Goal: Task Accomplishment & Management: Use online tool/utility

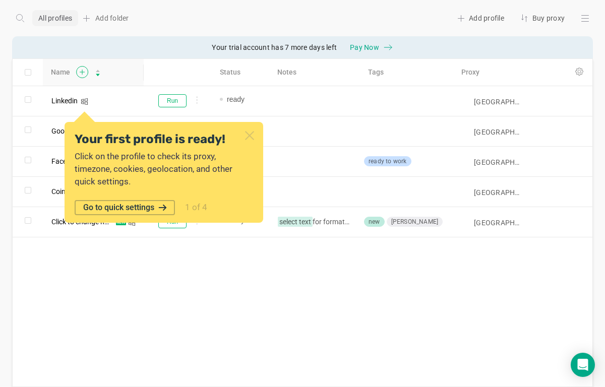
click at [81, 75] on icon at bounding box center [82, 72] width 13 height 12
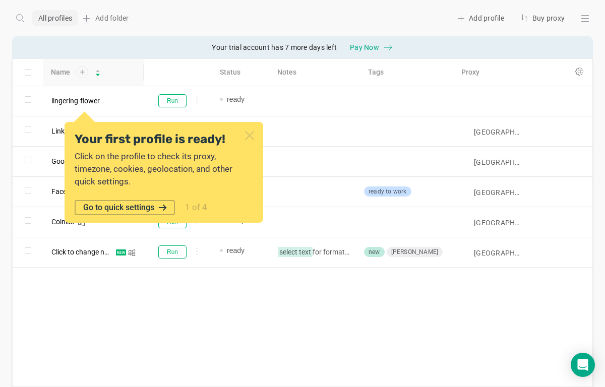
click at [81, 75] on icon at bounding box center [82, 72] width 13 height 12
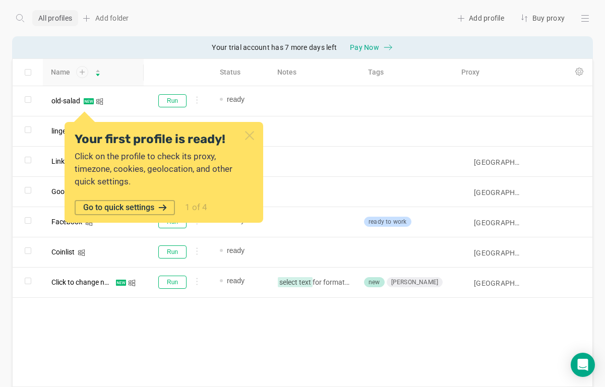
click at [81, 75] on icon at bounding box center [82, 72] width 13 height 12
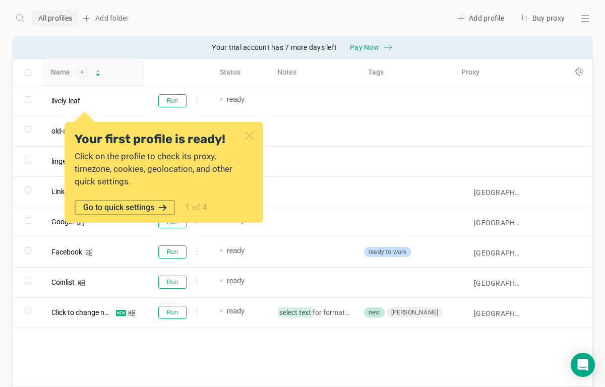
click at [81, 75] on icon at bounding box center [82, 72] width 13 height 12
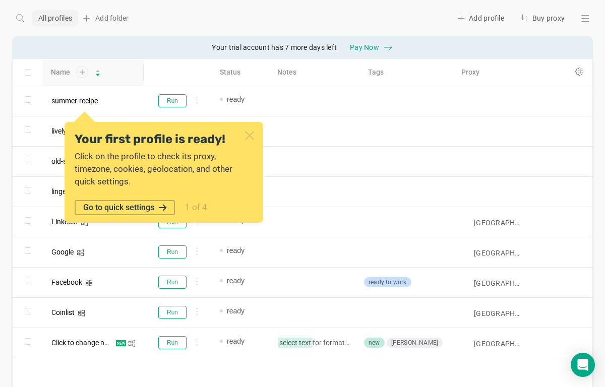
click at [81, 75] on icon at bounding box center [82, 72] width 13 height 12
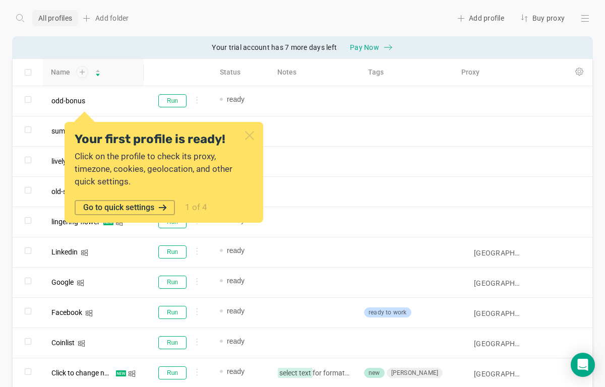
click at [255, 137] on icon at bounding box center [249, 135] width 13 height 13
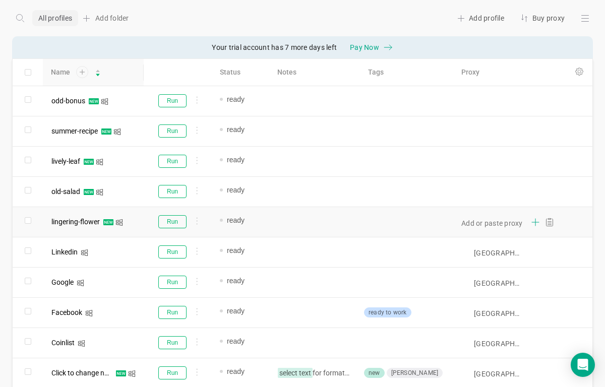
click at [533, 222] on icon at bounding box center [535, 222] width 7 height 0
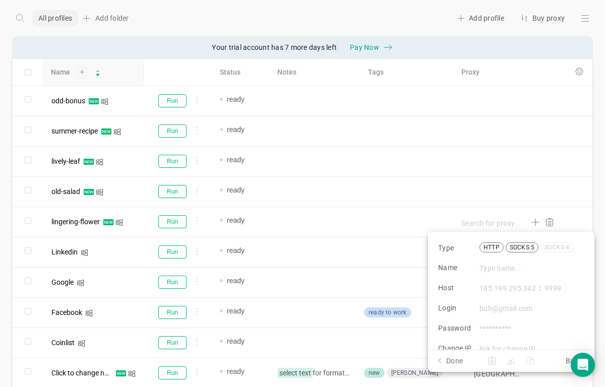
click at [513, 248] on div "socks 5" at bounding box center [522, 248] width 33 height 10
click at [0, 0] on input "socks 5" at bounding box center [0, 0] width 0 height 0
click at [504, 282] on div "Type http socks 5 socks 4 Name Host : Login Password Change IP" at bounding box center [511, 291] width 166 height 118
click at [508, 269] on input at bounding box center [532, 268] width 104 height 11
type input "0"
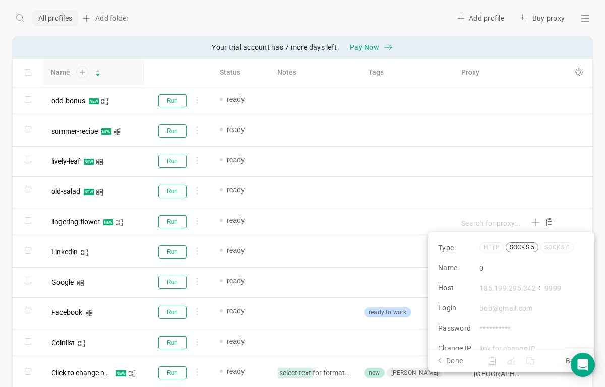
click at [500, 286] on input at bounding box center [508, 288] width 56 height 11
type input "[TECHNICAL_ID]"
type input "60000"
click at [466, 359] on button "Done" at bounding box center [458, 361] width 40 height 11
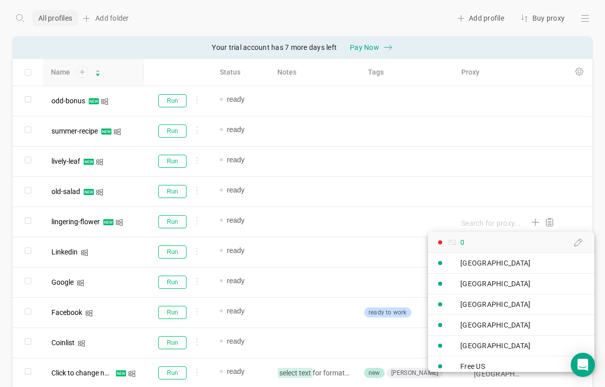
click at [470, 246] on div "0" at bounding box center [452, 243] width 48 height 18
type input "0"
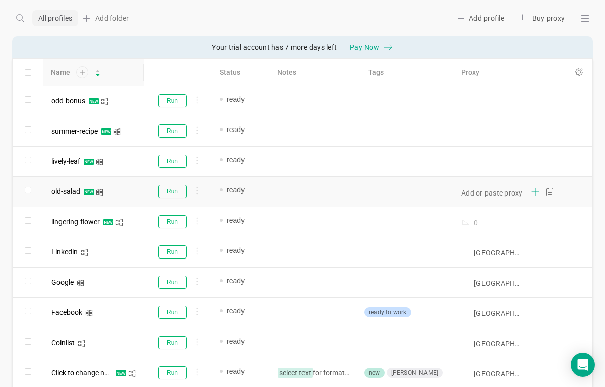
click at [535, 191] on icon at bounding box center [536, 192] width 8 height 8
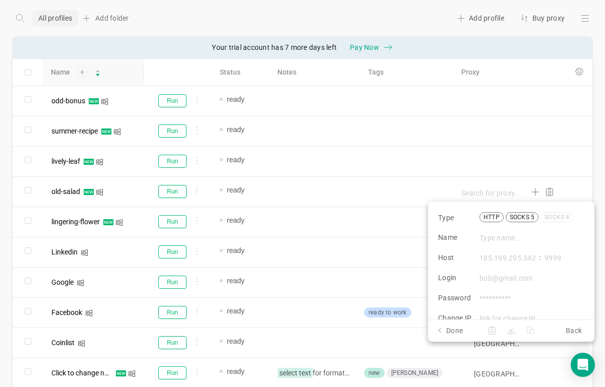
click at [516, 221] on div "socks 5" at bounding box center [522, 217] width 33 height 10
click at [0, 0] on input "socks 5" at bounding box center [0, 0] width 0 height 0
click at [511, 235] on input at bounding box center [532, 238] width 104 height 11
type input "1"
click at [506, 262] on input at bounding box center [508, 258] width 56 height 11
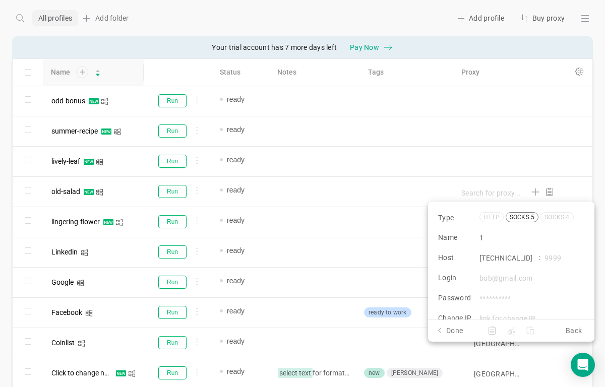
type input "[TECHNICAL_ID]"
click at [566, 258] on input at bounding box center [559, 258] width 29 height 11
type input "60001"
click at [457, 334] on button "Done" at bounding box center [458, 330] width 40 height 11
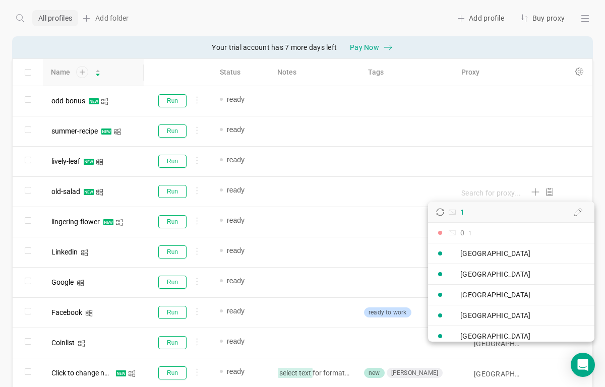
click at [481, 217] on link "1" at bounding box center [511, 212] width 166 height 21
type input "1"
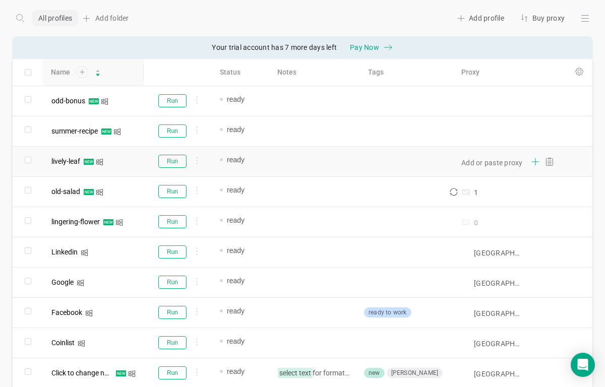
click at [536, 158] on icon at bounding box center [536, 162] width 8 height 8
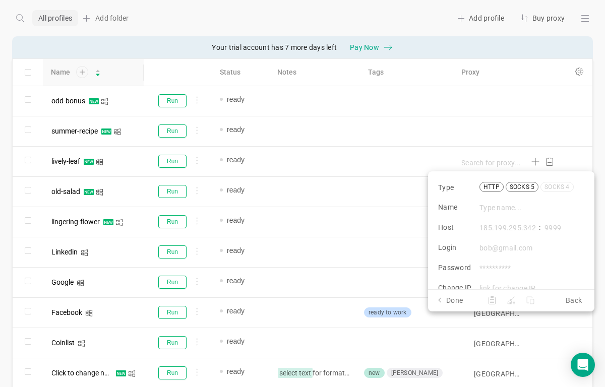
click at [515, 183] on div "socks 5" at bounding box center [522, 187] width 33 height 10
click at [0, 0] on input "socks 5" at bounding box center [0, 0] width 0 height 0
click at [516, 205] on input at bounding box center [532, 207] width 104 height 11
type input "2"
click at [510, 225] on input at bounding box center [508, 227] width 56 height 11
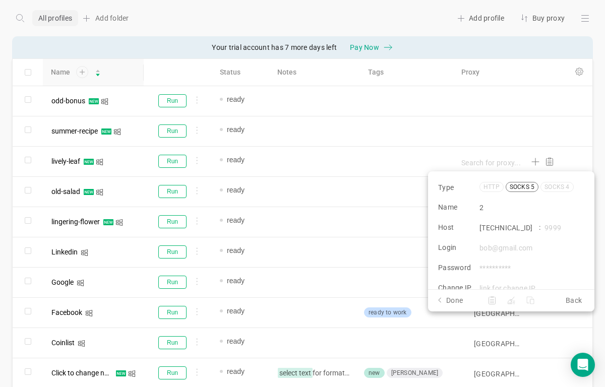
type input "[TECHNICAL_ID]"
click at [563, 224] on input at bounding box center [559, 227] width 29 height 11
type input "60002"
click at [455, 296] on button "Done" at bounding box center [458, 300] width 40 height 11
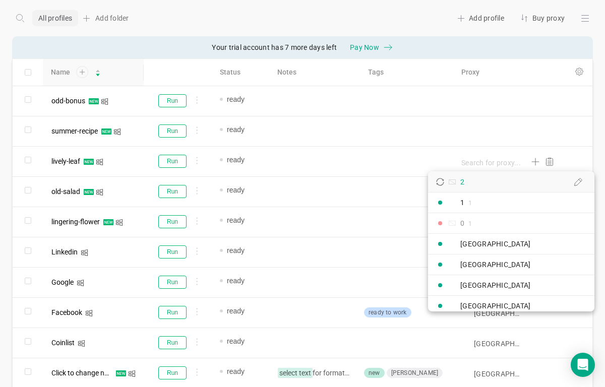
click at [486, 180] on link "2" at bounding box center [511, 182] width 166 height 21
type input "2"
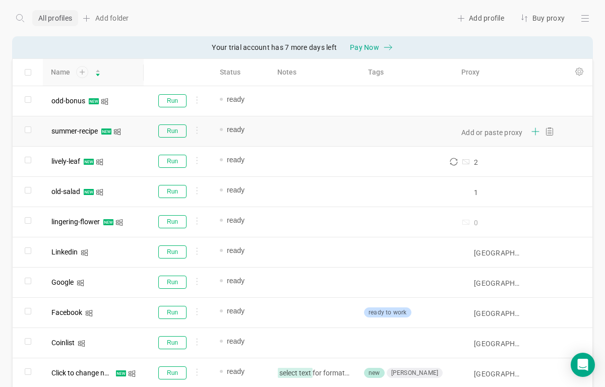
click at [535, 128] on icon at bounding box center [536, 132] width 8 height 8
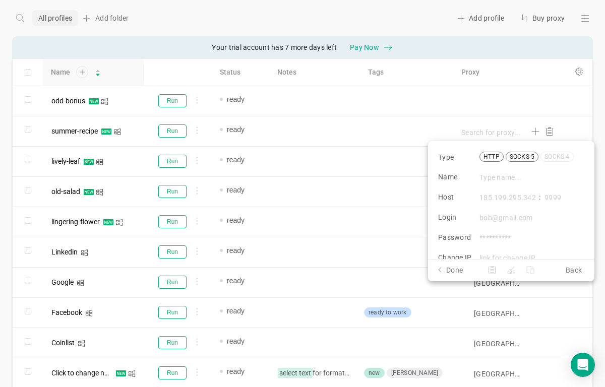
click at [522, 155] on div "socks 5" at bounding box center [522, 157] width 33 height 10
click at [0, 0] on input "socks 5" at bounding box center [0, 0] width 0 height 0
click at [518, 175] on input at bounding box center [532, 177] width 104 height 11
type input "3"
click at [509, 197] on input at bounding box center [508, 197] width 56 height 11
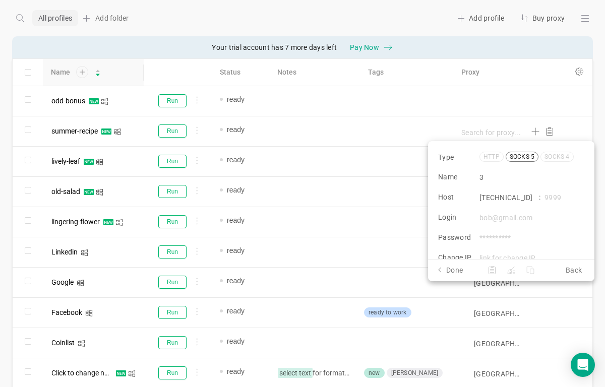
type input "[TECHNICAL_ID]"
click at [548, 199] on input at bounding box center [559, 197] width 29 height 11
type input "60003"
click at [459, 264] on footer "Done Back" at bounding box center [511, 270] width 166 height 22
click at [455, 268] on button "Done" at bounding box center [458, 270] width 40 height 11
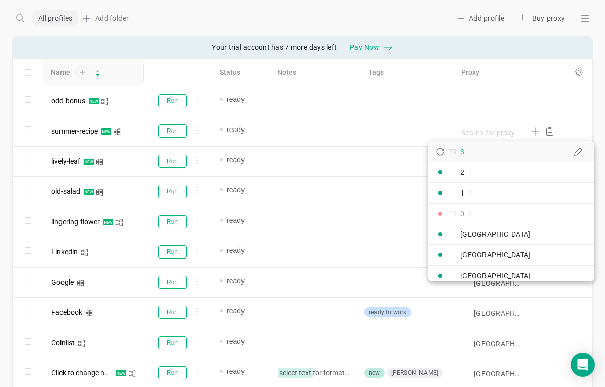
click at [497, 154] on link "3" at bounding box center [511, 151] width 166 height 21
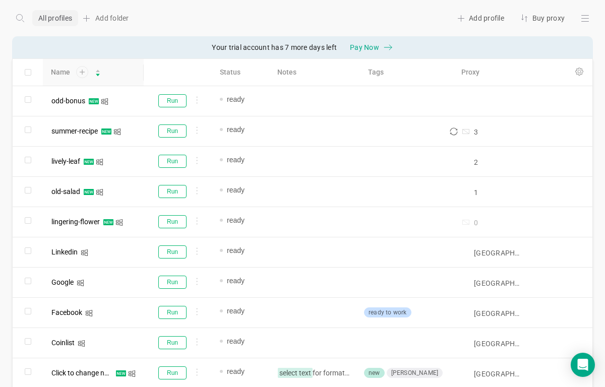
type input "3"
click at [533, 103] on icon at bounding box center [536, 101] width 8 height 8
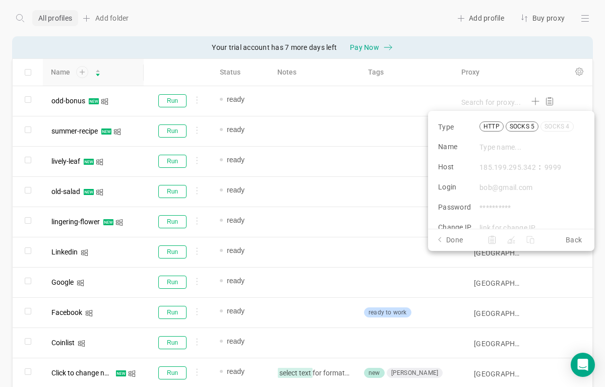
click at [532, 122] on div "socks 5" at bounding box center [522, 127] width 33 height 10
click at [0, 0] on input "socks 5" at bounding box center [0, 0] width 0 height 0
click at [514, 143] on input at bounding box center [532, 147] width 104 height 11
type input "4"
click at [498, 159] on div "Type http socks 5 socks 4 Name 4 Host : Login Password Change IP" at bounding box center [511, 170] width 166 height 118
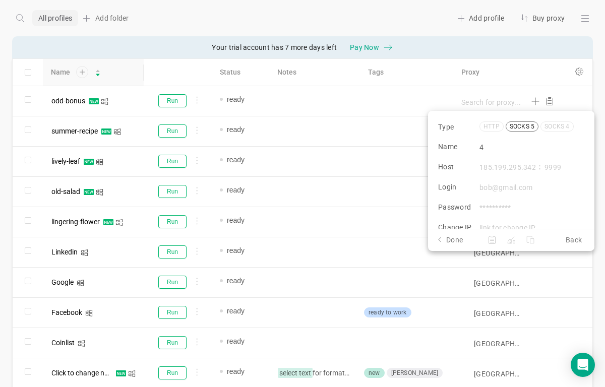
click at [505, 165] on input at bounding box center [508, 167] width 56 height 11
type input "[TECHNICAL_ID]"
click at [553, 161] on div "Type http socks 5 socks 4 Name 4 Host [TECHNICAL_ID] : Login Password Change IP" at bounding box center [511, 170] width 166 height 118
click at [555, 168] on input at bounding box center [559, 167] width 29 height 11
type input "60004"
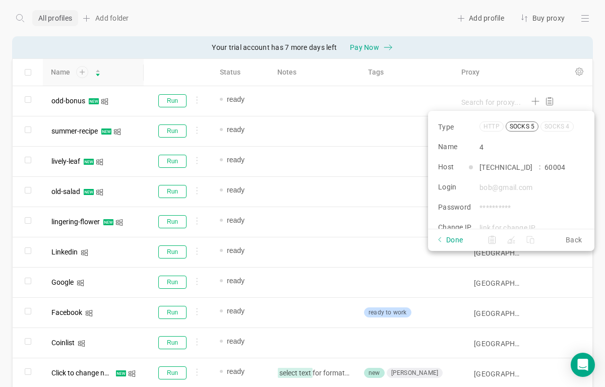
click at [459, 238] on button "Done" at bounding box center [458, 240] width 40 height 11
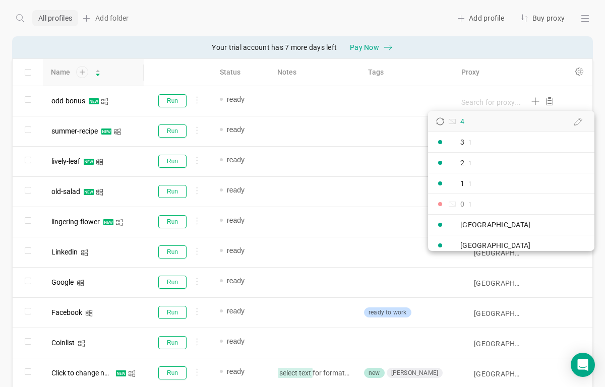
click at [484, 124] on link "4" at bounding box center [511, 121] width 166 height 21
type input "4"
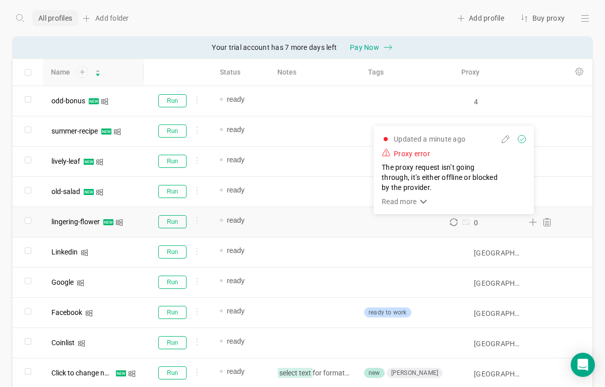
click at [456, 224] on icon "icon: sync" at bounding box center [454, 222] width 8 height 8
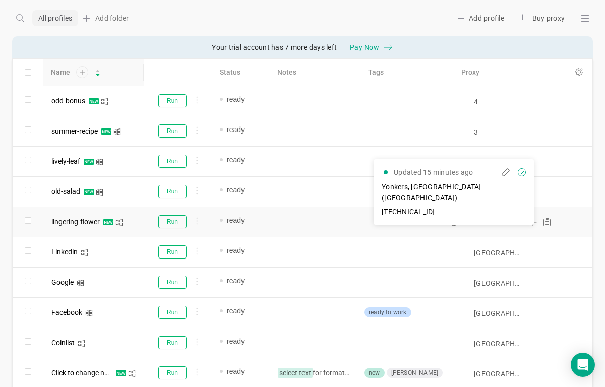
click at [456, 225] on icon "icon: sync" at bounding box center [454, 222] width 8 height 8
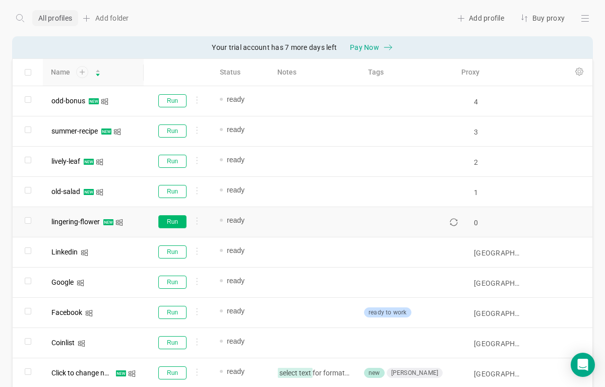
click at [182, 227] on button "Run" at bounding box center [172, 221] width 28 height 13
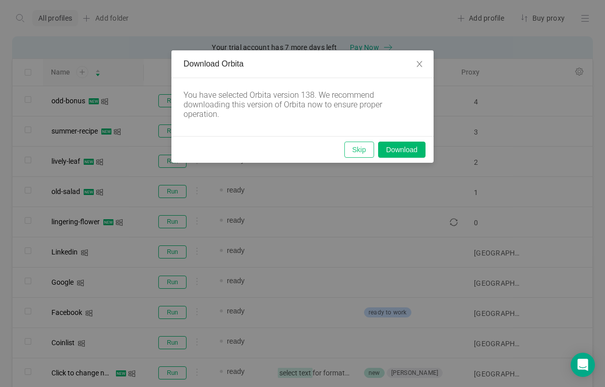
click at [355, 148] on button "Skip" at bounding box center [360, 150] width 30 height 16
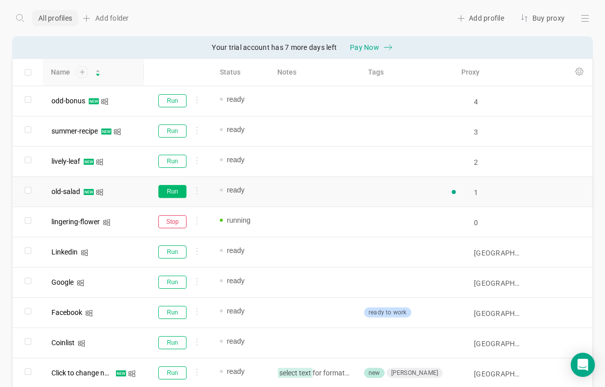
click at [164, 191] on button "Run" at bounding box center [172, 191] width 28 height 13
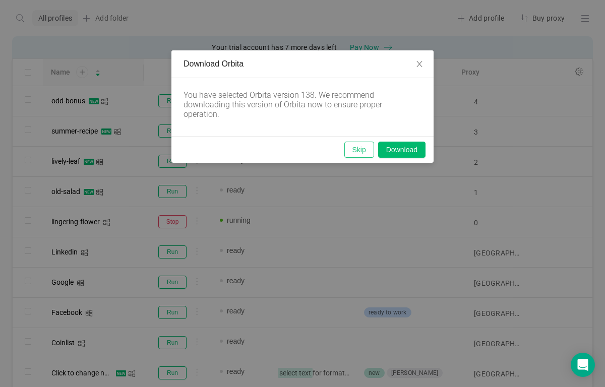
click at [358, 148] on button "Skip" at bounding box center [360, 150] width 30 height 16
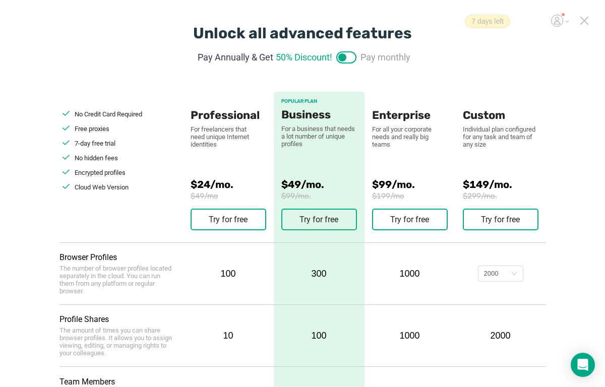
click at [588, 23] on icon at bounding box center [584, 20] width 9 height 9
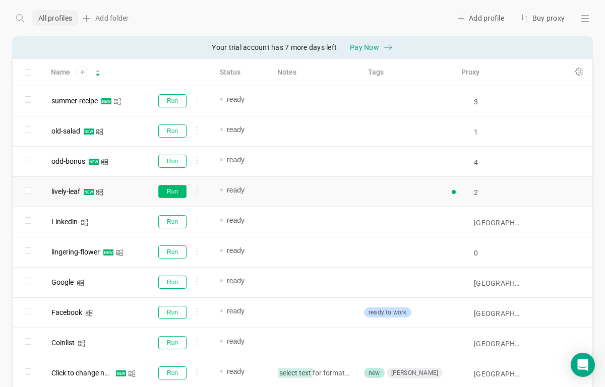
click at [172, 191] on button "Run" at bounding box center [172, 191] width 28 height 13
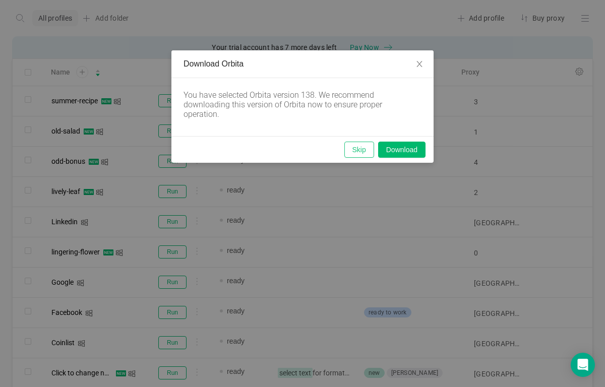
click at [350, 147] on button "Skip" at bounding box center [360, 150] width 30 height 16
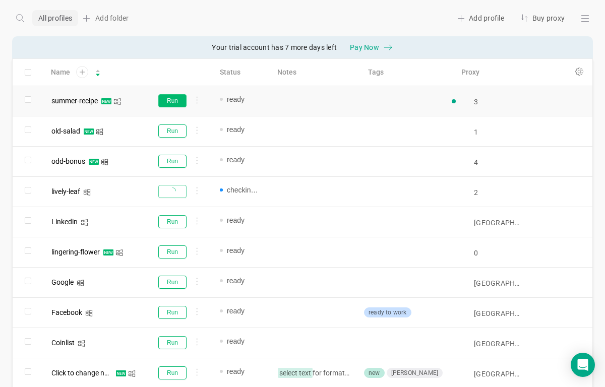
click at [175, 101] on button "Run" at bounding box center [172, 100] width 28 height 13
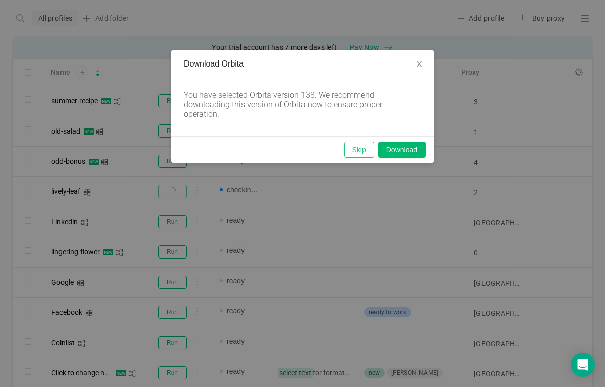
click at [357, 147] on button "Skip" at bounding box center [360, 150] width 30 height 16
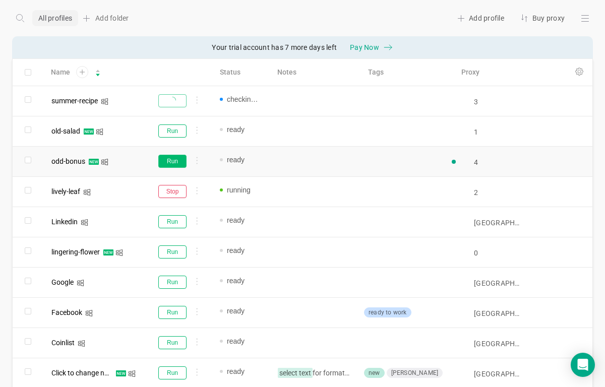
click at [182, 162] on button "Run" at bounding box center [172, 161] width 28 height 13
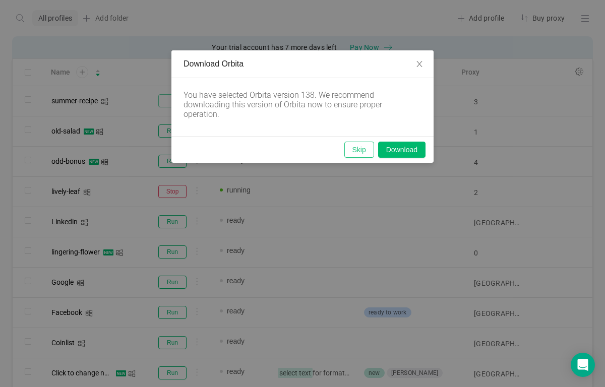
click at [360, 151] on button "Skip" at bounding box center [360, 150] width 30 height 16
